Goal: Check status: Check status

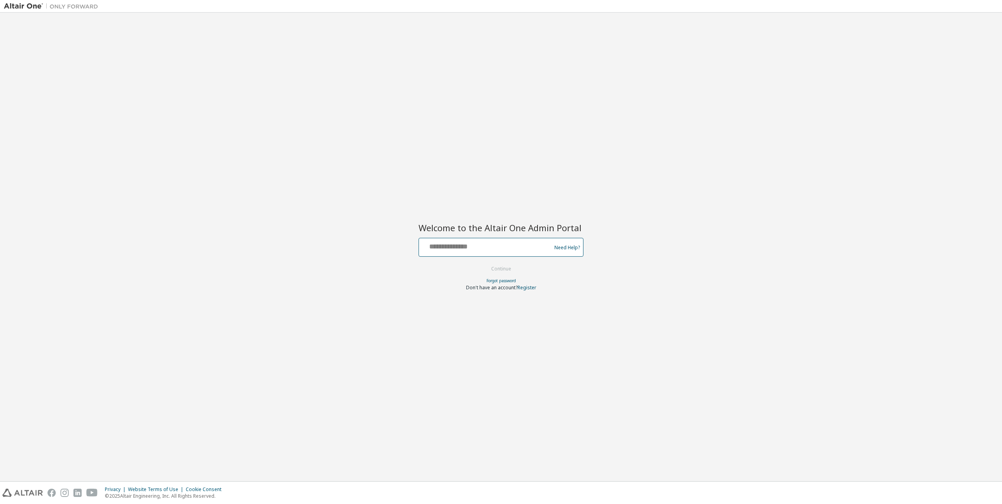
click at [486, 249] on input "text" at bounding box center [486, 245] width 128 height 11
type input "**********"
click at [504, 269] on button "Continue" at bounding box center [501, 269] width 37 height 12
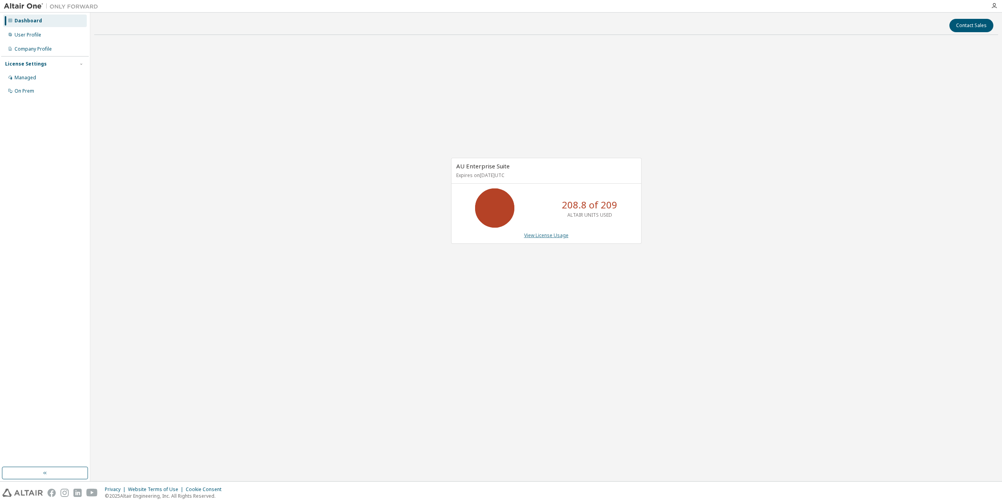
click at [535, 235] on link "View License Usage" at bounding box center [546, 235] width 44 height 7
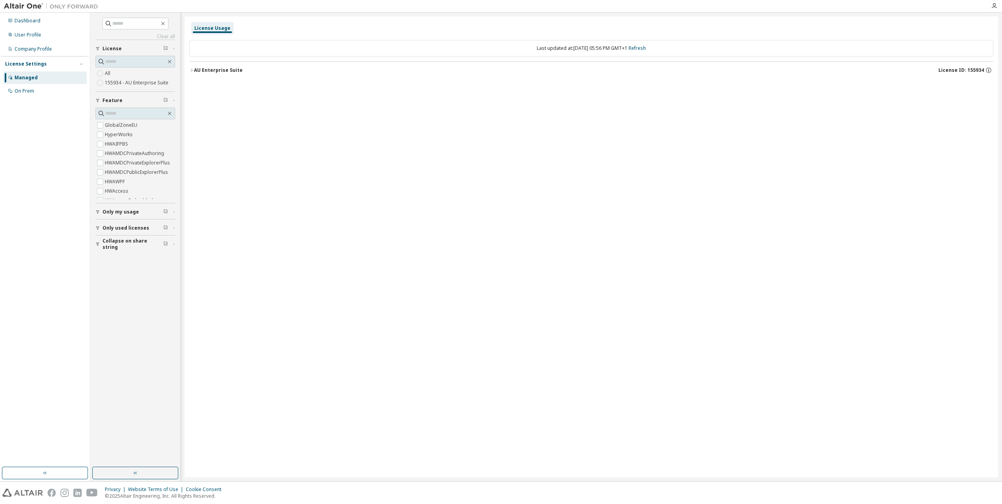
click at [194, 70] on icon "button" at bounding box center [191, 70] width 5 height 5
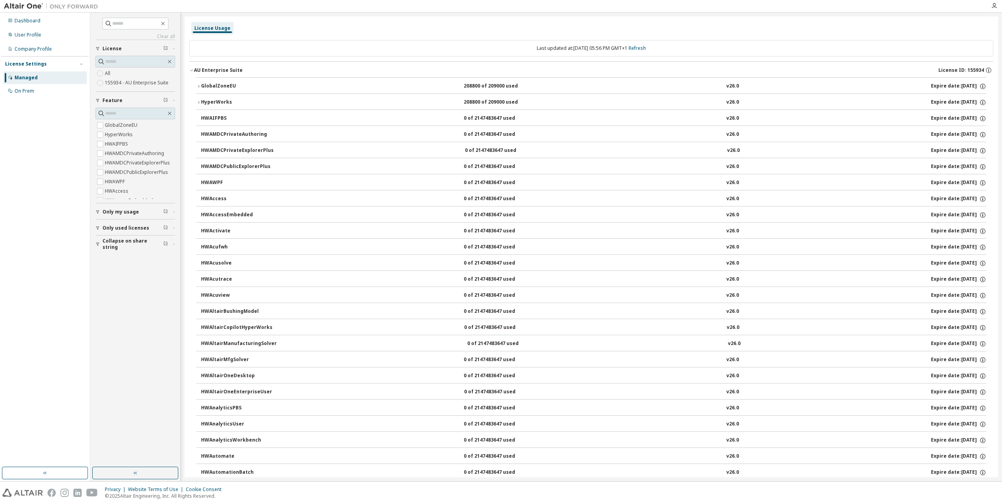
click at [200, 86] on icon "button" at bounding box center [198, 86] width 5 height 5
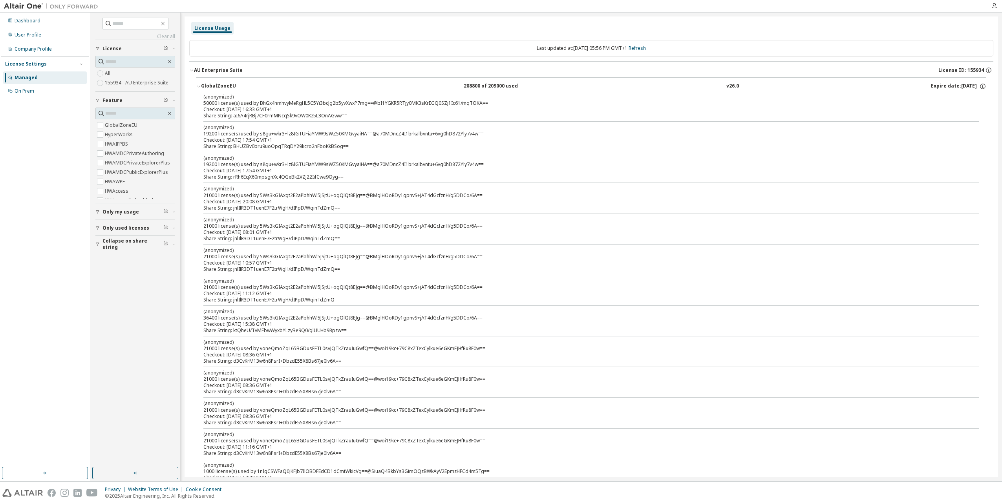
click at [199, 86] on icon "button" at bounding box center [198, 86] width 5 height 5
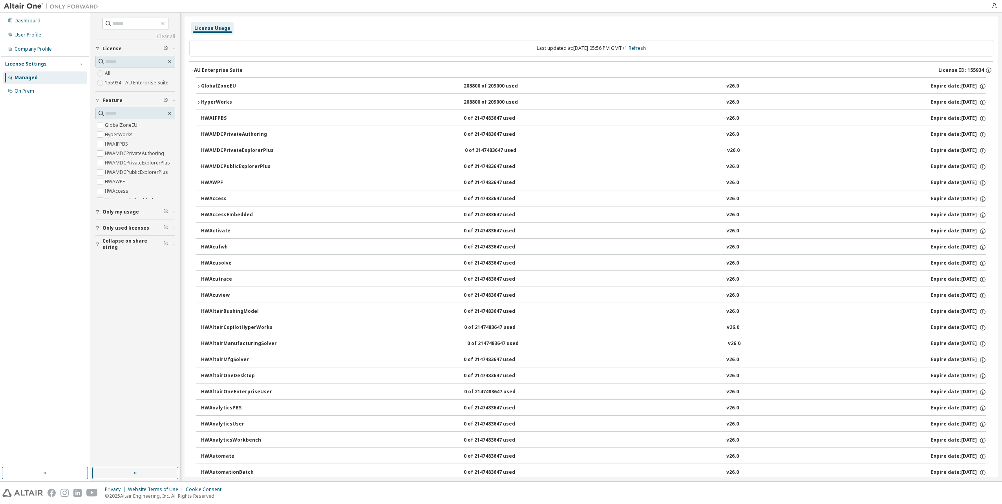
click at [298, 101] on div "HyperWorks 208800 of 209000 used v26.0 Expire date: 2026-07-15" at bounding box center [594, 102] width 786 height 7
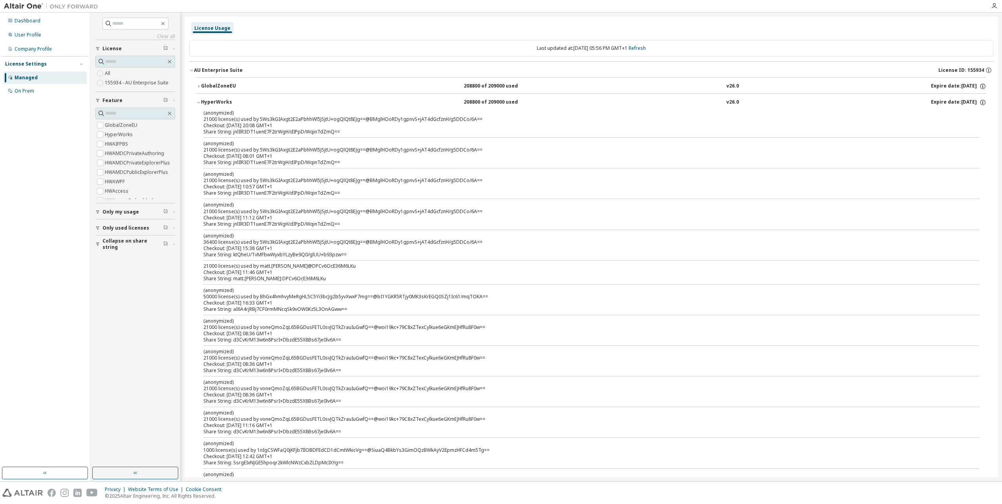
click at [298, 101] on div "HyperWorks 208800 of 209000 used v26.0 Expire date: 2026-07-15" at bounding box center [594, 102] width 786 height 7
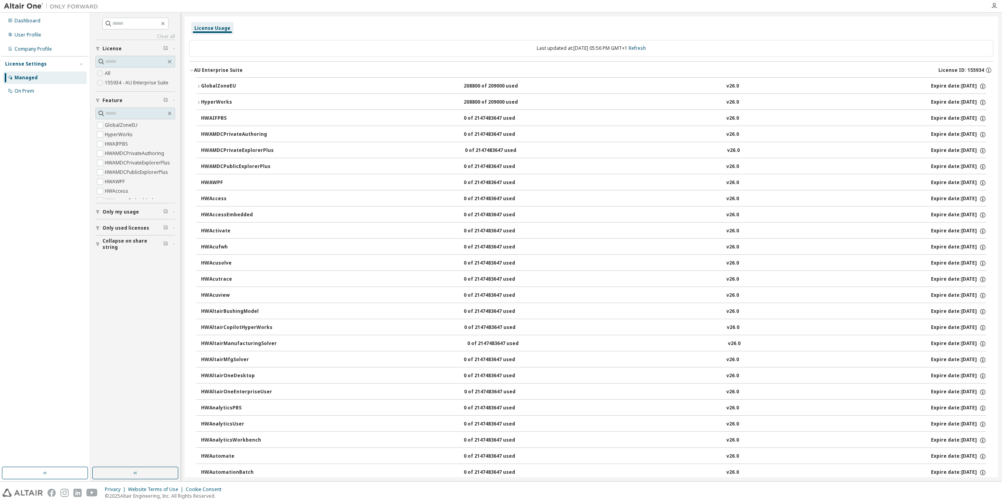
click at [481, 70] on div "AU Enterprise Suite License ID: 155934" at bounding box center [594, 70] width 800 height 7
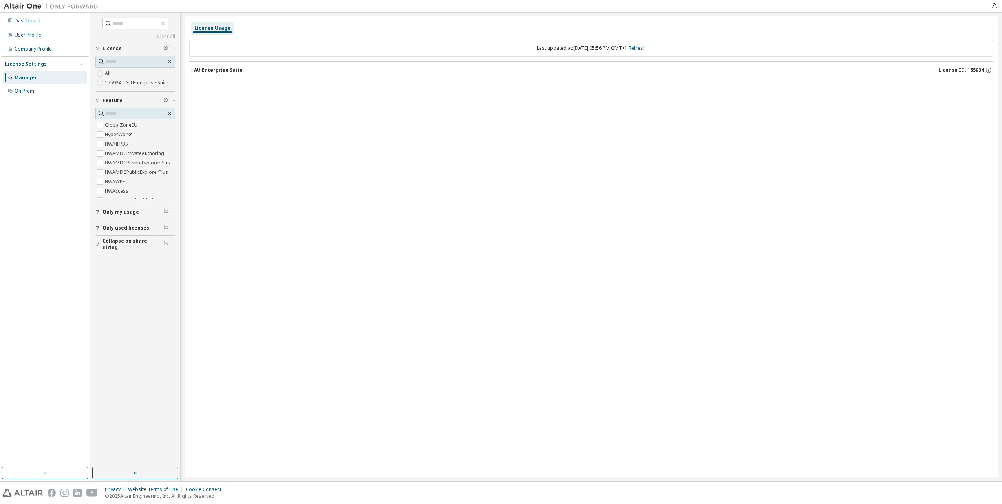
click at [481, 70] on div "AU Enterprise Suite License ID: 155934" at bounding box center [594, 70] width 800 height 7
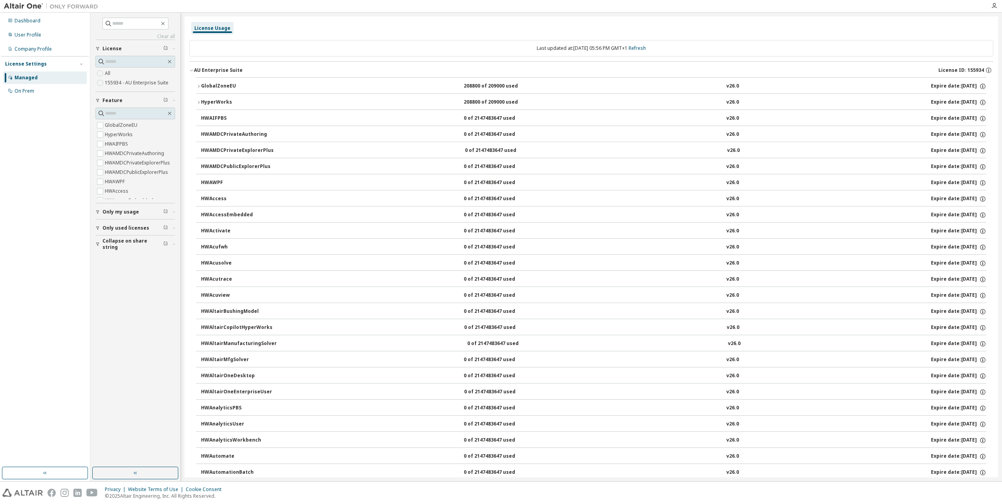
click at [174, 228] on icon "button" at bounding box center [174, 228] width 2 height 1
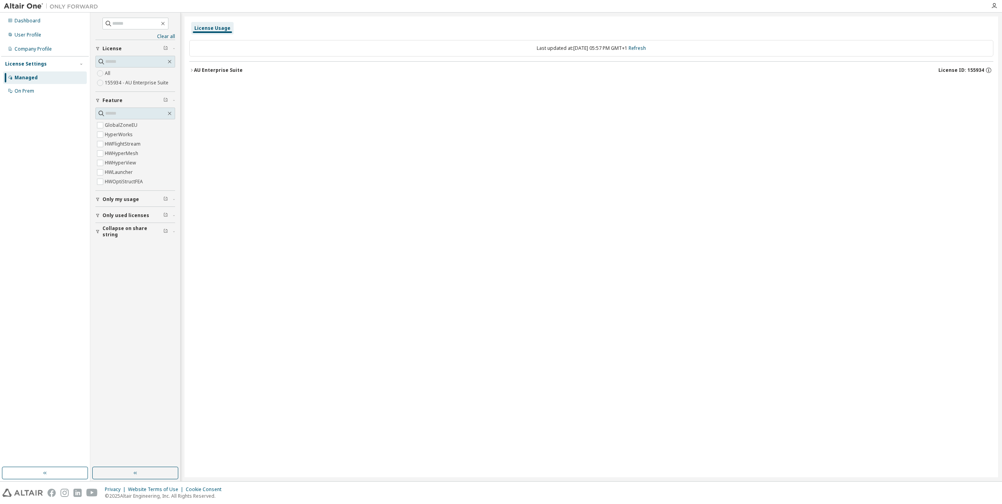
click at [220, 71] on div "AU Enterprise Suite" at bounding box center [218, 70] width 49 height 6
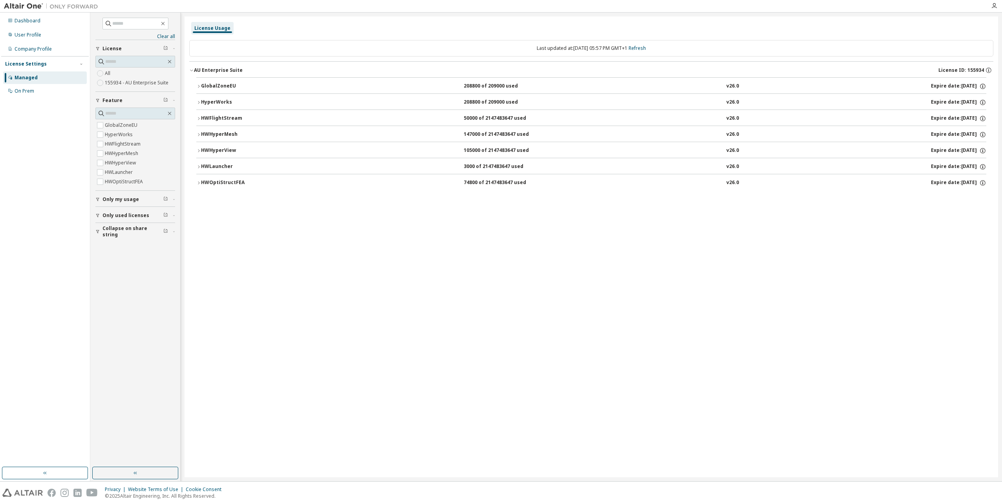
drag, startPoint x: 464, startPoint y: 259, endPoint x: 468, endPoint y: 236, distance: 22.7
click at [464, 258] on div "License Usage Last updated at: Wed 2025-10-01 05:57 PM GMT+1 Refresh AU Enterpr…" at bounding box center [592, 246] width 814 height 461
click at [521, 183] on div "74800 of 2147483647 used" at bounding box center [499, 183] width 71 height 7
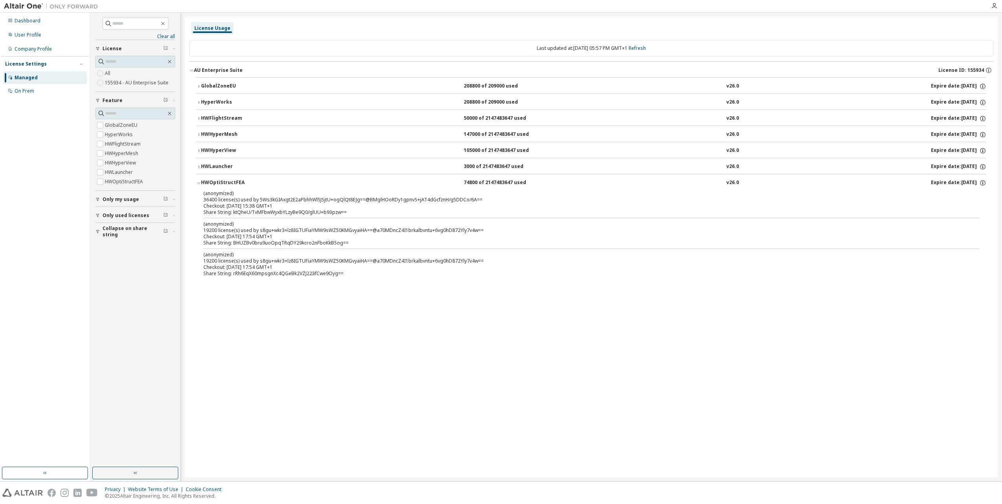
drag, startPoint x: 517, startPoint y: 181, endPoint x: 414, endPoint y: 315, distance: 168.8
click at [414, 314] on div "License Usage Last updated at: Wed 2025-10-01 05:57 PM GMT+1 Refresh AU Enterpr…" at bounding box center [592, 246] width 814 height 461
click at [258, 334] on div "License Usage Last updated at: Wed 2025-10-01 05:57 PM GMT+1 Refresh AU Enterpr…" at bounding box center [592, 246] width 814 height 461
click at [276, 252] on p "(anonymized)" at bounding box center [581, 254] width 757 height 7
